Goal: Navigation & Orientation: Find specific page/section

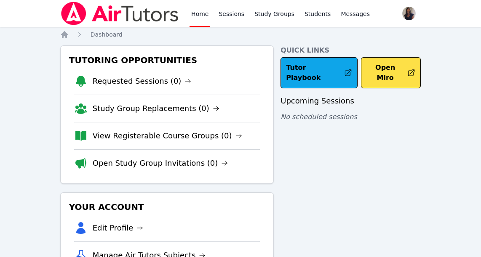
click at [469, 74] on div "Home Sessions Study Groups Students Messages Open user menu Wendy Cimbora Open …" at bounding box center [240, 174] width 481 height 348
click at [467, 118] on div "Home Sessions Study Groups Students Messages Open user menu Wendy Cimbora Open …" at bounding box center [240, 174] width 481 height 348
